Goal: Information Seeking & Learning: Compare options

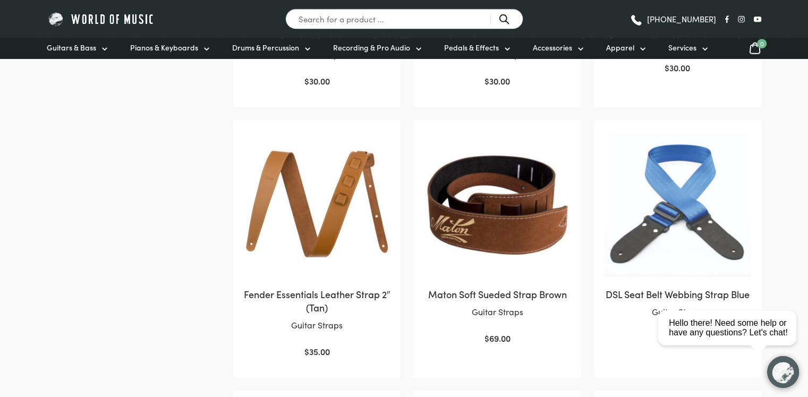
scroll to position [724, 0]
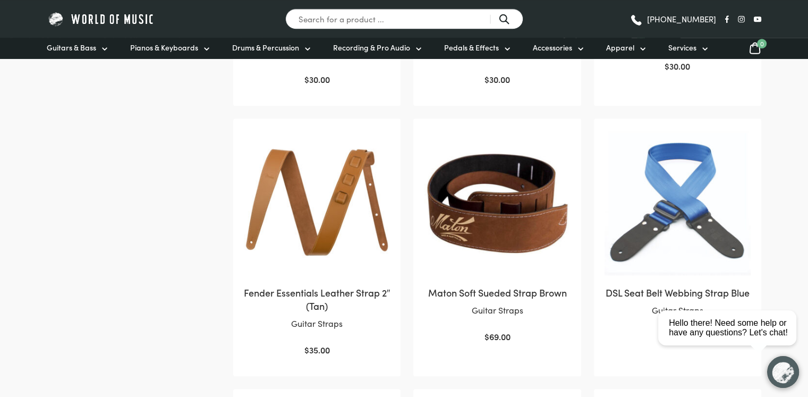
click at [357, 239] on img at bounding box center [317, 202] width 146 height 146
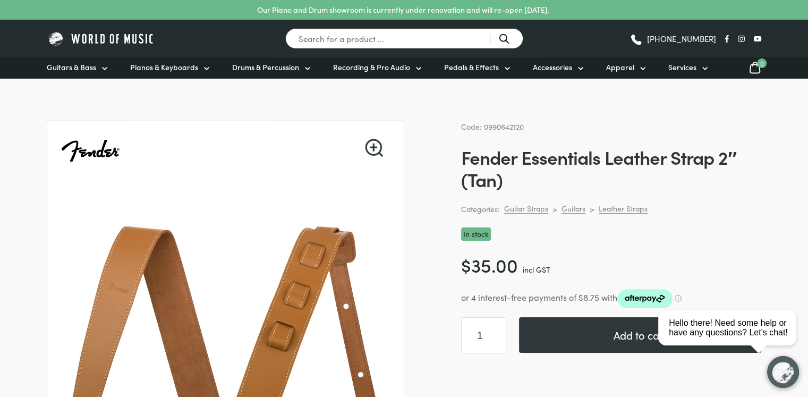
drag, startPoint x: 459, startPoint y: 157, endPoint x: 687, endPoint y: 164, distance: 228.5
click at [531, 161] on h1 "Fender Essentials Leather Strap 2″ (Tan)" at bounding box center [611, 168] width 300 height 45
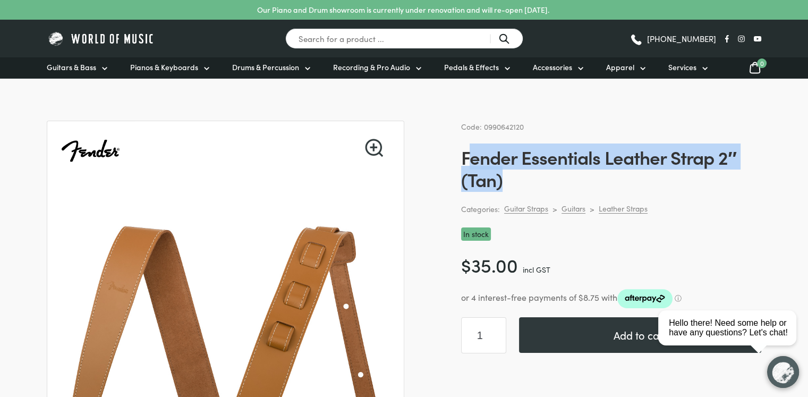
drag, startPoint x: 466, startPoint y: 158, endPoint x: 729, endPoint y: 185, distance: 263.8
click at [729, 185] on h1 "Fender Essentials Leather Strap 2″ (Tan)" at bounding box center [611, 168] width 300 height 45
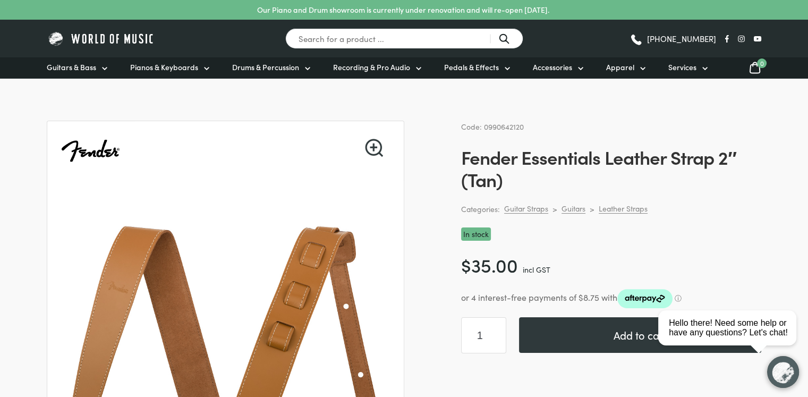
click at [561, 193] on div "Code: 0990642120 Fender Essentials Leather Strap 2″ (Tan) Categories: Guitar St…" at bounding box center [611, 280] width 300 height 319
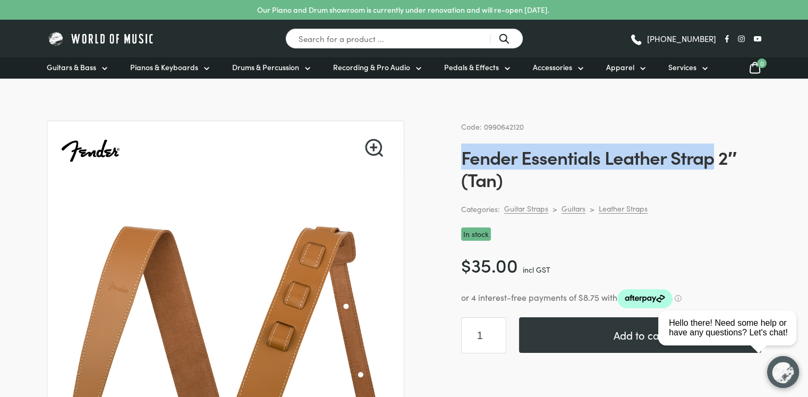
drag, startPoint x: 462, startPoint y: 158, endPoint x: 711, endPoint y: 164, distance: 248.6
click at [711, 164] on h1 "Fender Essentials Leather Strap 2″ (Tan)" at bounding box center [611, 168] width 300 height 45
copy h1 "Fender Essentials Leather Strap"
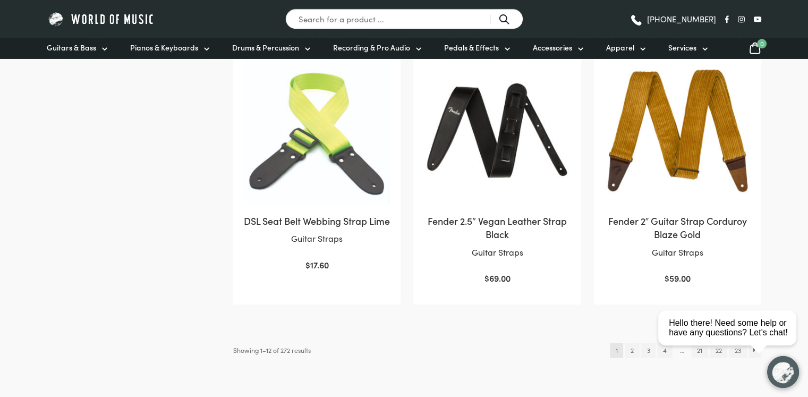
scroll to position [1065, 0]
click at [631, 351] on link "2" at bounding box center [632, 350] width 14 height 15
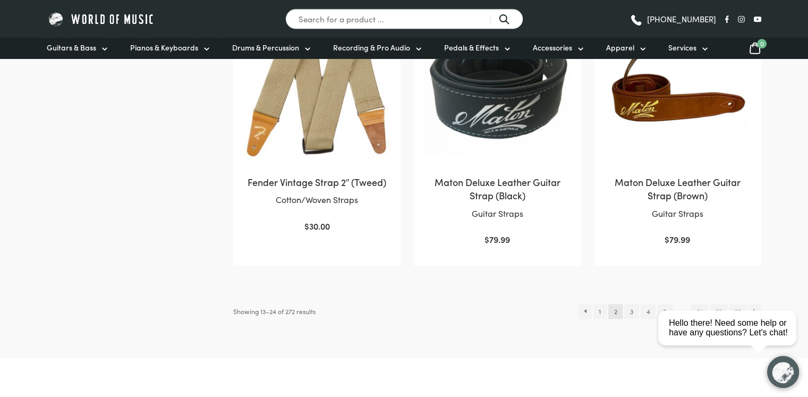
scroll to position [1105, 0]
click at [644, 309] on link "4" at bounding box center [648, 311] width 15 height 15
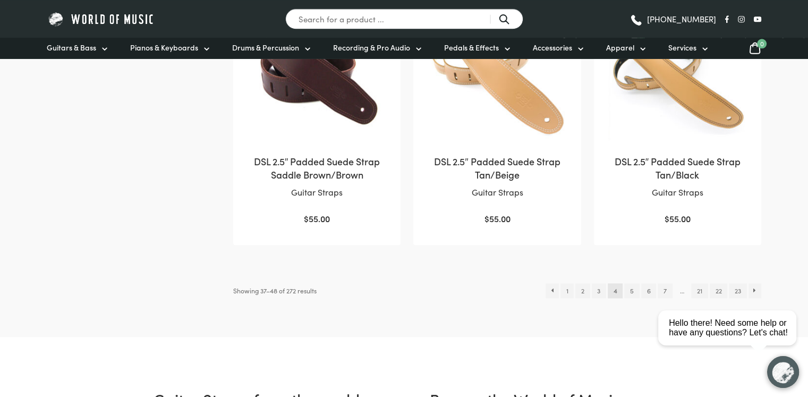
scroll to position [1116, 0]
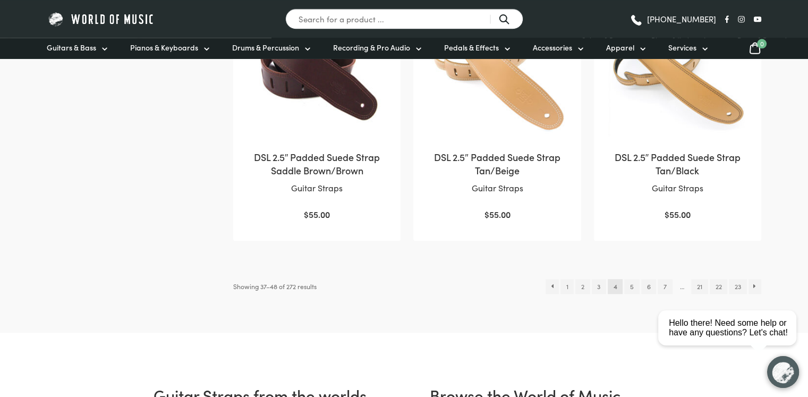
click at [664, 280] on html "close Hello there! Need some help or have any questions? Let's chat!" at bounding box center [731, 280] width 154 height 0
click at [663, 280] on html "close Hello there! Need some help or have any questions? Let's chat!" at bounding box center [731, 280] width 154 height 0
click at [644, 286] on link "6" at bounding box center [648, 286] width 15 height 15
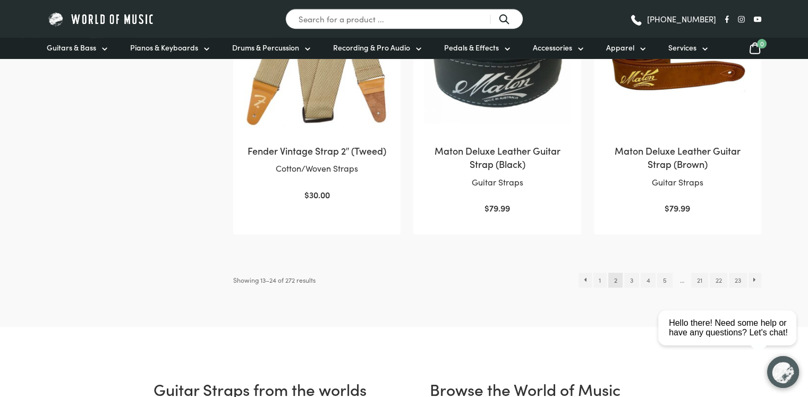
scroll to position [1137, 0]
click at [599, 277] on link "1" at bounding box center [599, 279] width 13 height 15
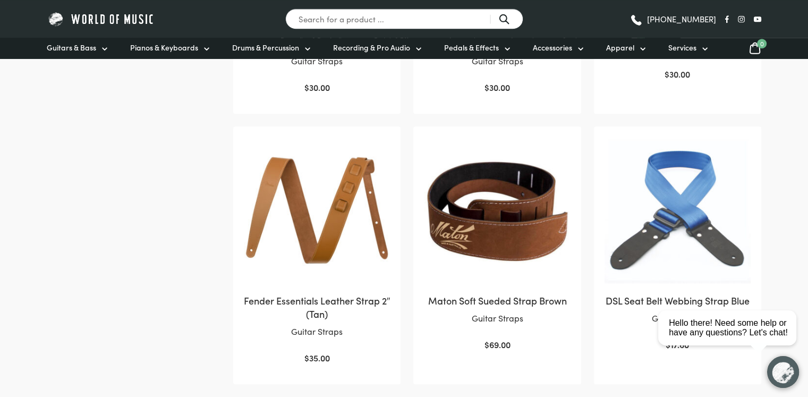
scroll to position [732, 0]
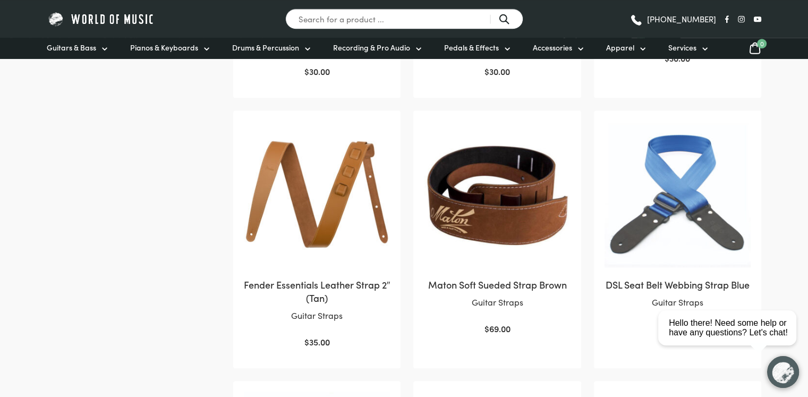
click at [509, 211] on img at bounding box center [497, 194] width 146 height 146
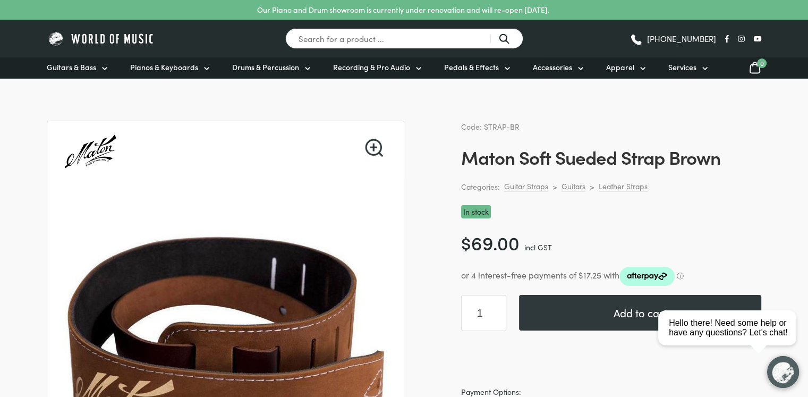
drag, startPoint x: 457, startPoint y: 153, endPoint x: 622, endPoint y: 153, distance: 165.7
click at [461, 149] on h1 "Maton Soft Sueded Strap Brown" at bounding box center [611, 157] width 300 height 22
click at [462, 158] on h1 "Maton Soft Sueded Strap Brown" at bounding box center [611, 157] width 300 height 22
click at [467, 160] on h1 "Maton Soft Sueded Strap Brown" at bounding box center [611, 157] width 300 height 22
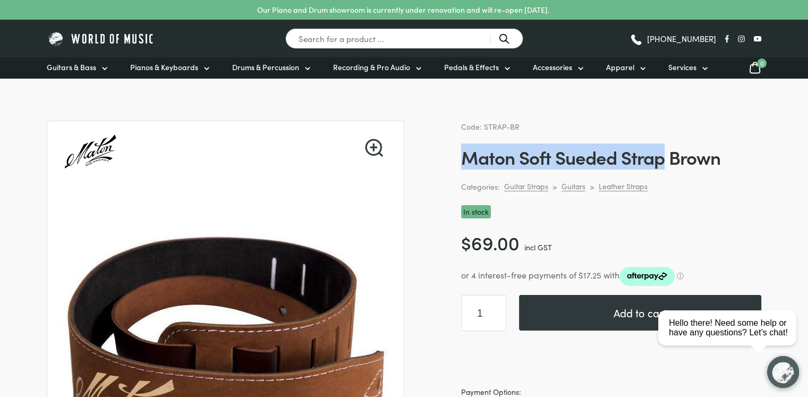
drag, startPoint x: 466, startPoint y: 160, endPoint x: 667, endPoint y: 165, distance: 200.3
click at [667, 165] on h1 "Maton Soft Sueded Strap Brown" at bounding box center [611, 157] width 300 height 22
copy h1 "Maton Soft Sueded Strap"
